Goal: Complete application form

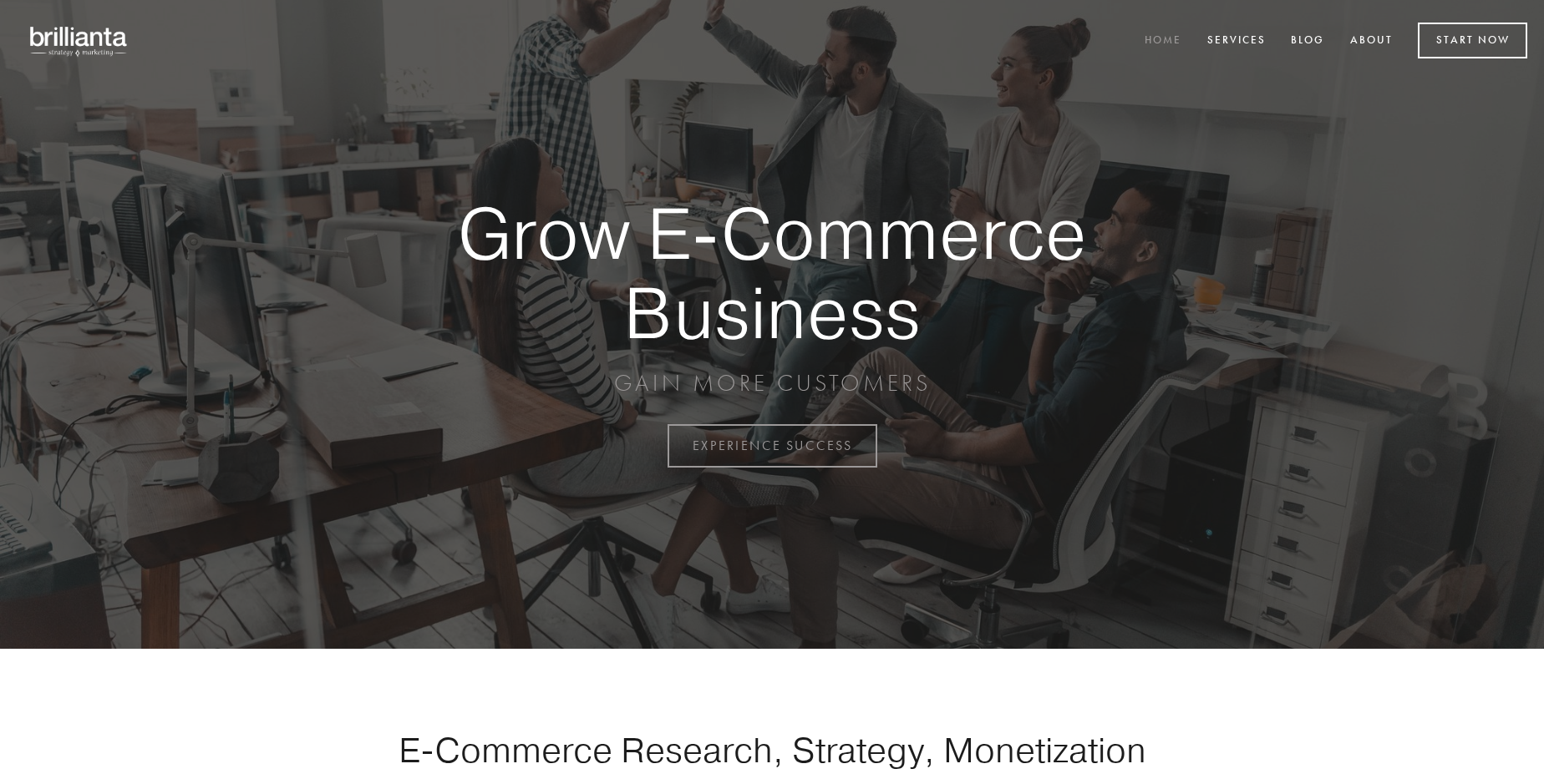
scroll to position [4377, 0]
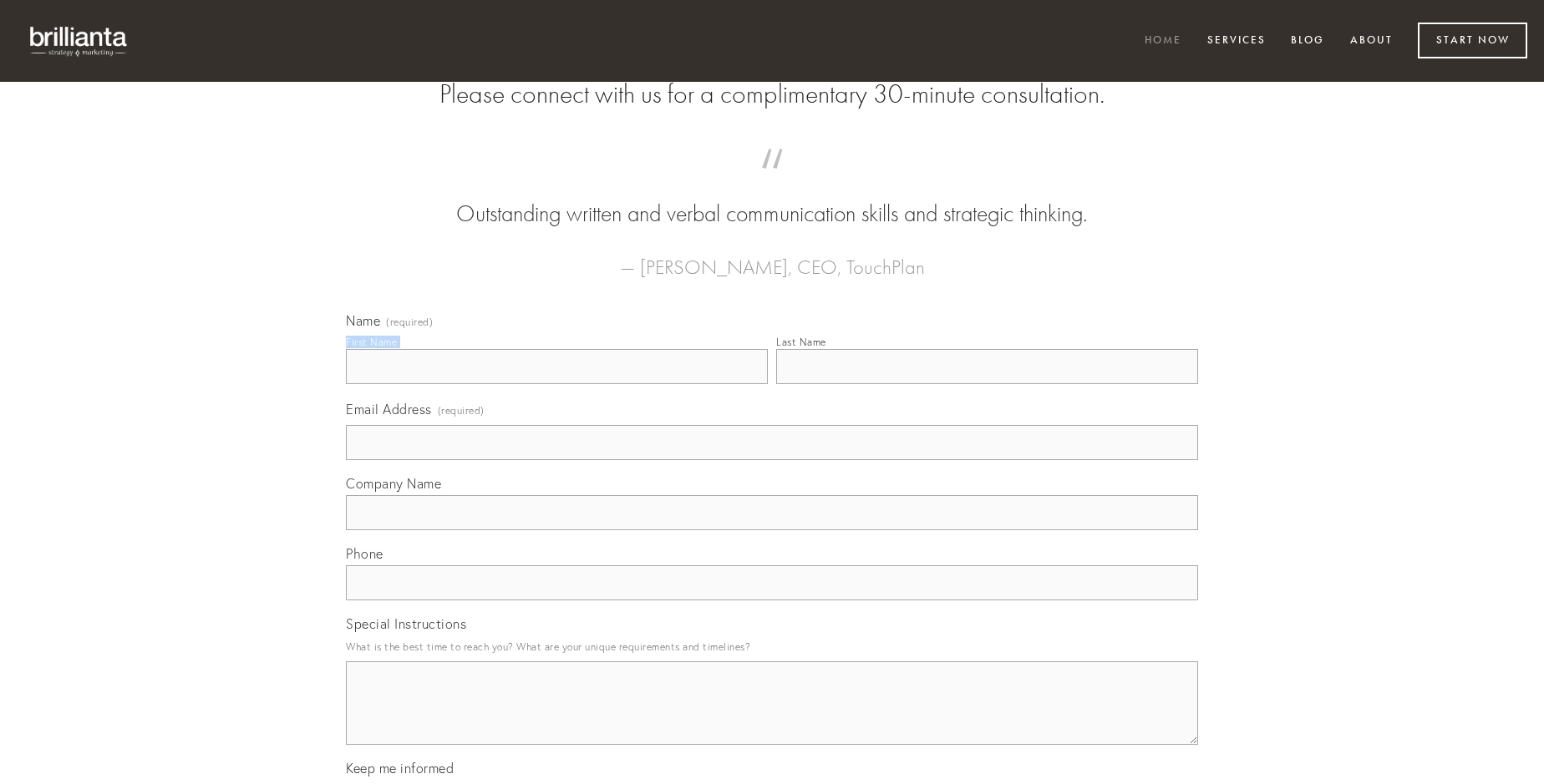
type input "[PERSON_NAME]"
click at [986, 384] on input "Last Name" at bounding box center [987, 367] width 422 height 35
type input "[PERSON_NAME]"
click at [772, 460] on input "Email Address (required)" at bounding box center [772, 442] width 852 height 35
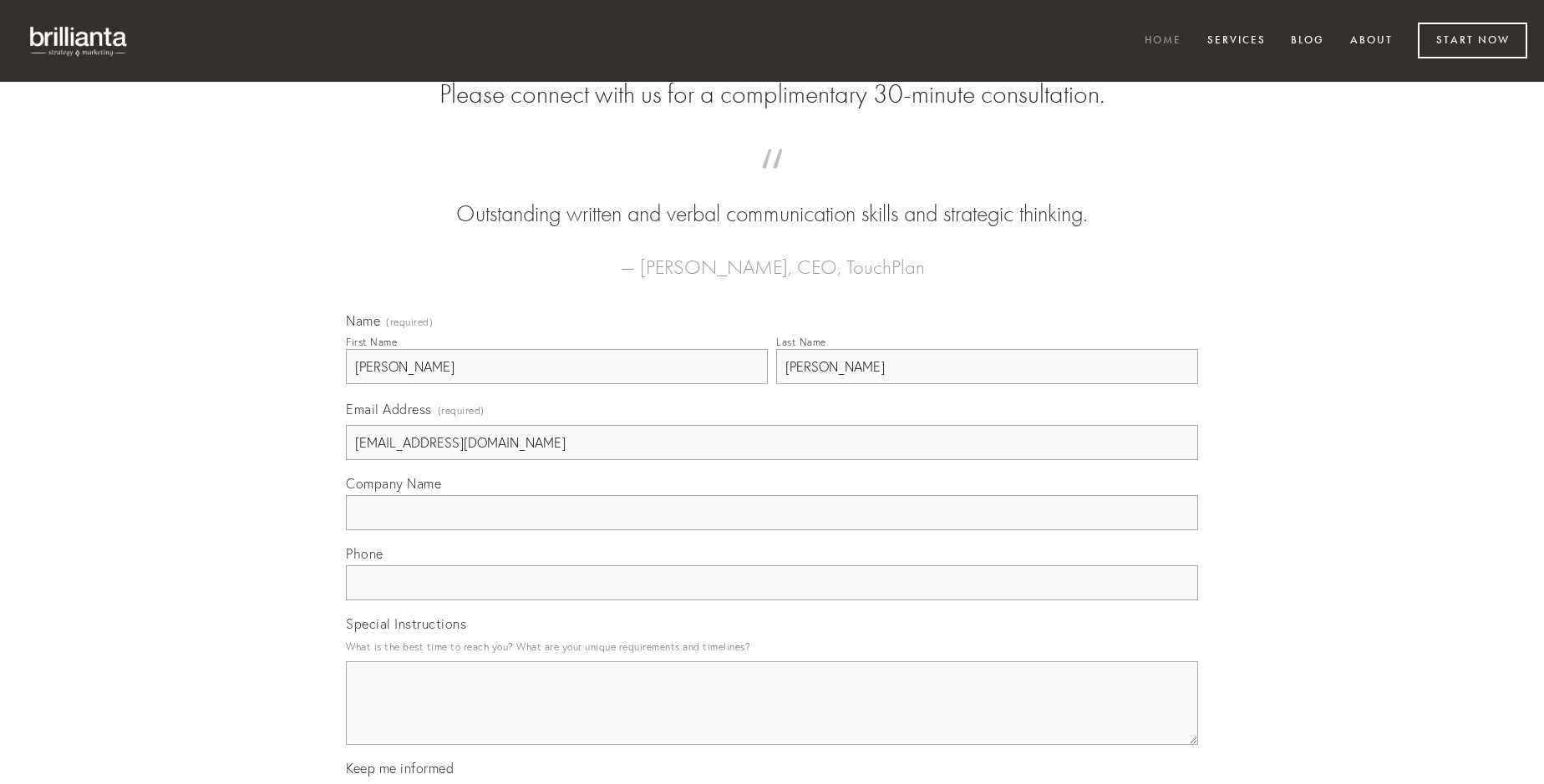
type input "[EMAIL_ADDRESS][DOMAIN_NAME]"
click at [772, 530] on input "Company Name" at bounding box center [772, 513] width 852 height 35
type input "paens"
click at [772, 601] on input "text" at bounding box center [772, 582] width 852 height 35
click at [772, 718] on textarea "Special Instructions" at bounding box center [772, 702] width 852 height 83
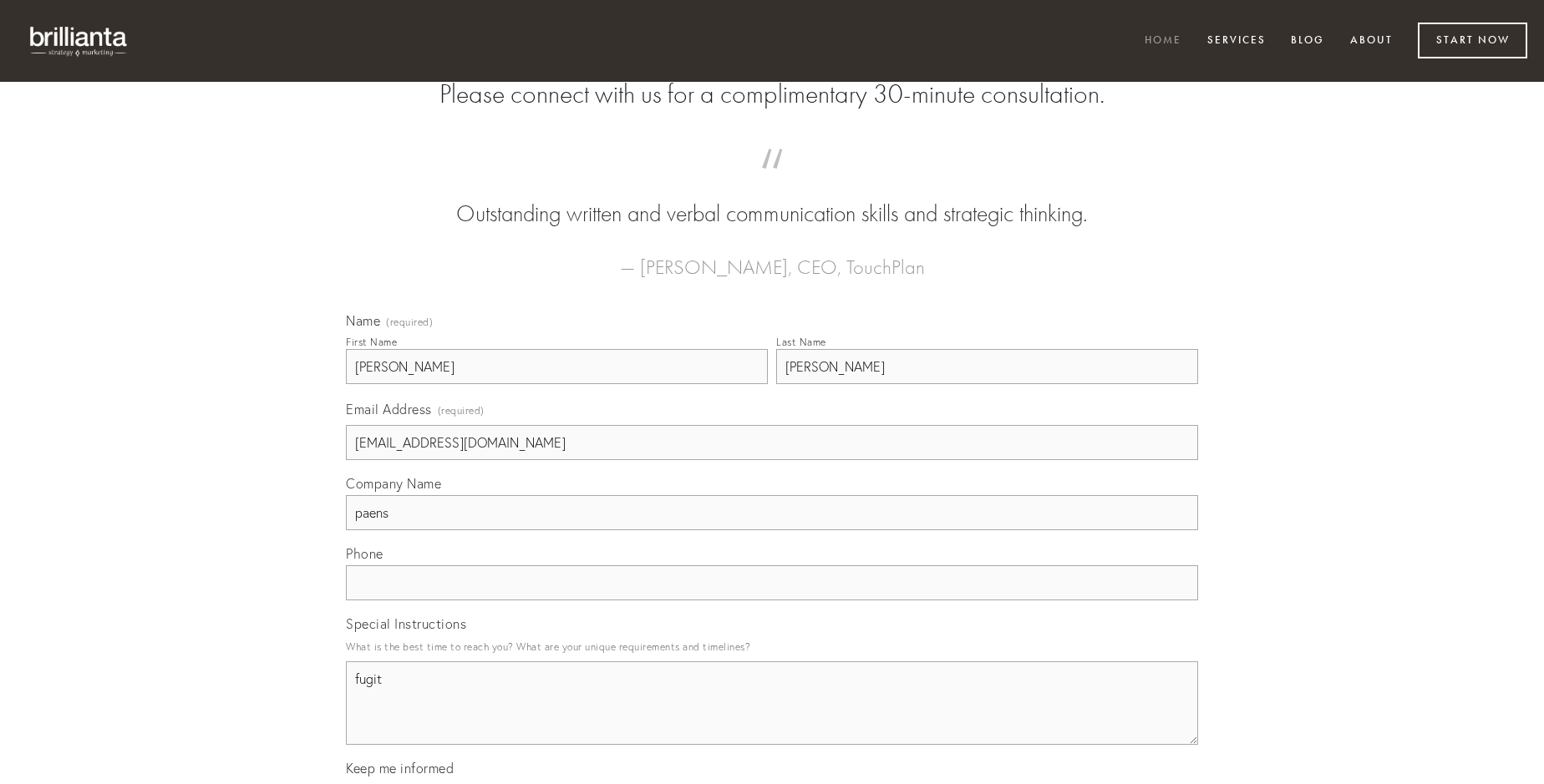
type textarea "fugit"
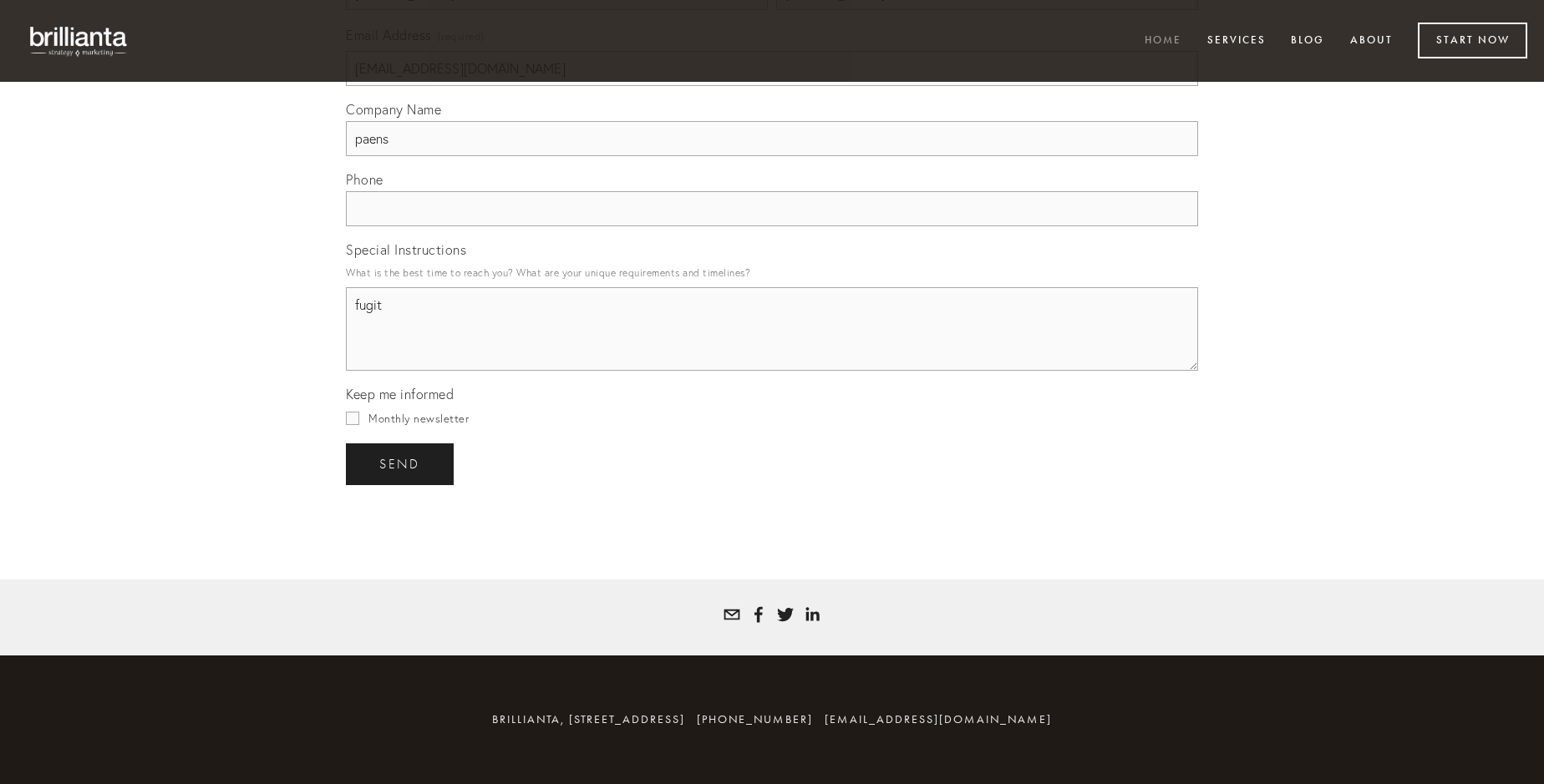
click at [401, 463] on span "send" at bounding box center [399, 464] width 41 height 15
